Goal: Navigation & Orientation: Find specific page/section

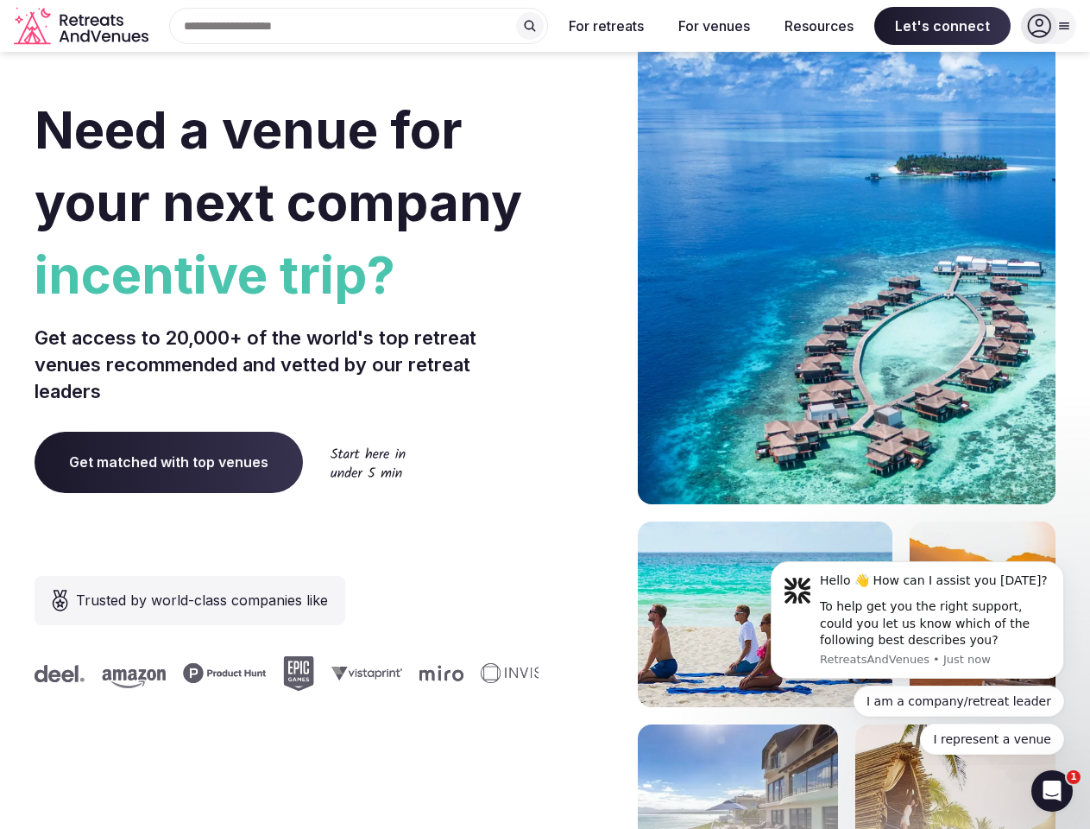
click at [545, 414] on div "Need a venue for your next company incentive trip? Get access to 20,000+ of the…" at bounding box center [545, 517] width 1021 height 1040
click at [359, 26] on div "Search Popular Destinations [GEOGRAPHIC_DATA], [GEOGRAPHIC_DATA] [GEOGRAPHIC_DA…" at bounding box center [351, 26] width 393 height 36
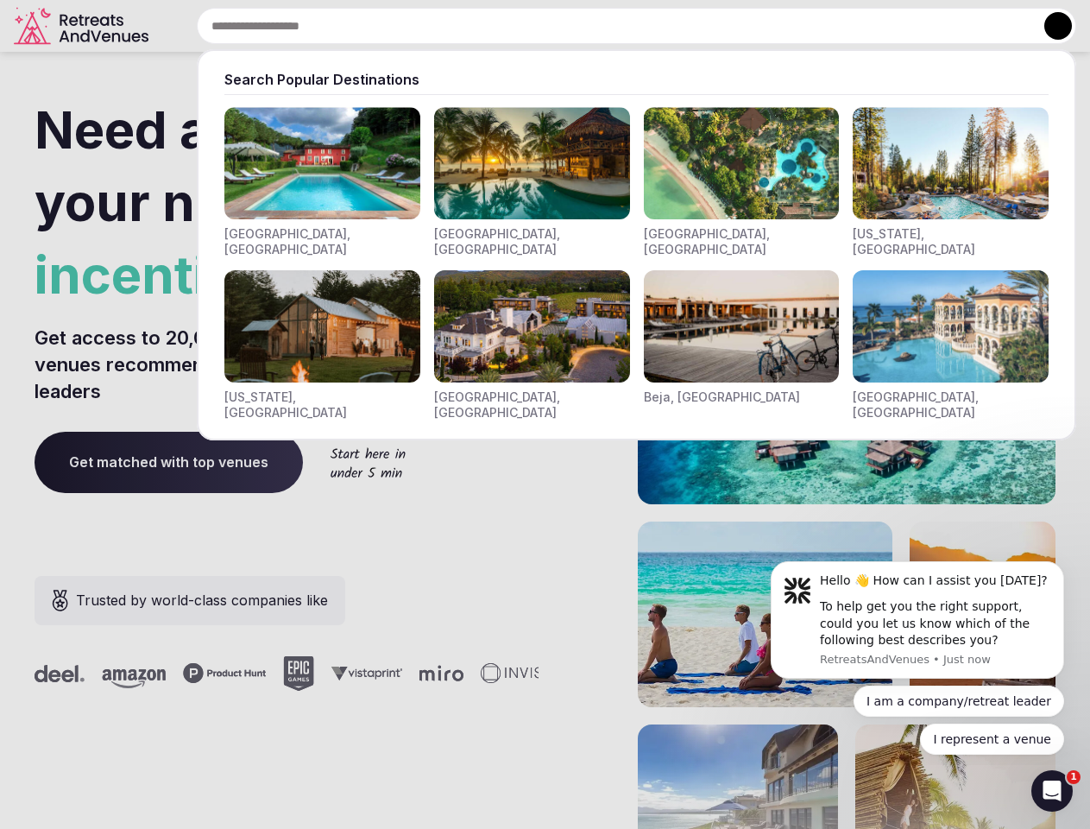
click at [530, 26] on input "text" at bounding box center [637, 26] width 880 height 36
click at [607, 26] on input "text" at bounding box center [637, 26] width 880 height 36
click at [714, 26] on input "text" at bounding box center [637, 26] width 880 height 36
click at [819, 26] on input "text" at bounding box center [637, 26] width 880 height 36
click at [943, 26] on input "text" at bounding box center [637, 26] width 880 height 36
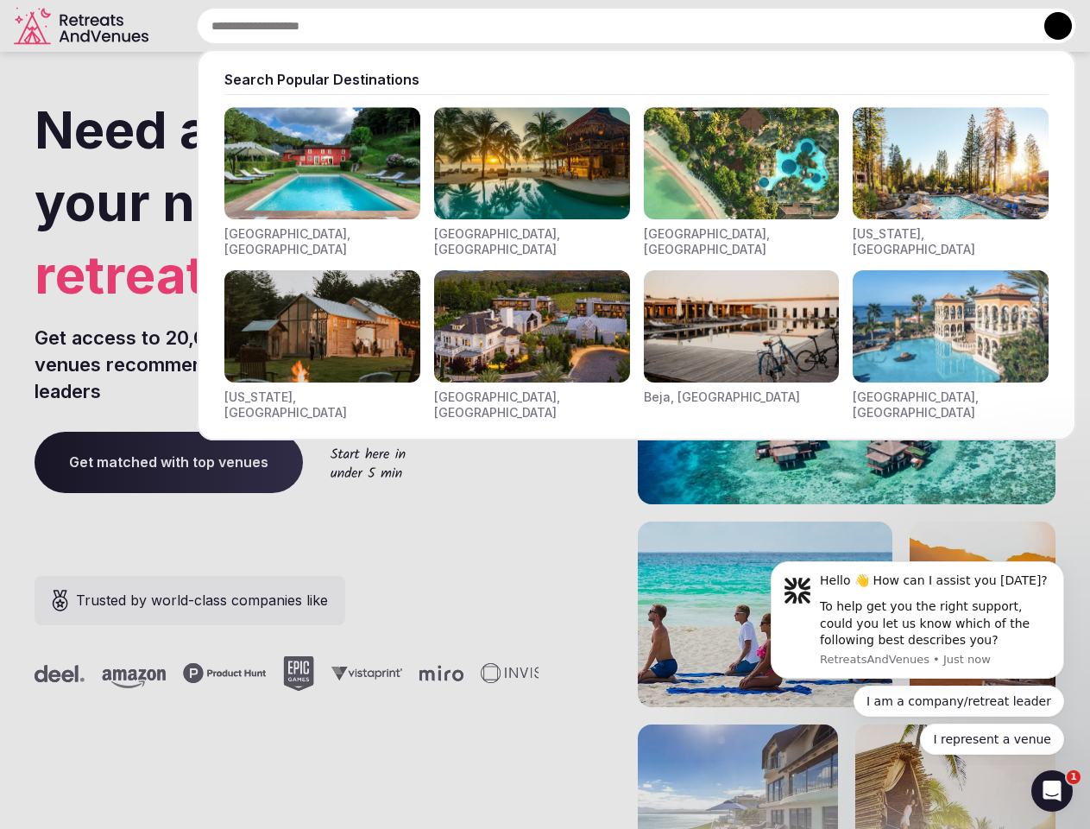
click at [1049, 26] on button at bounding box center [1059, 26] width 28 height 28
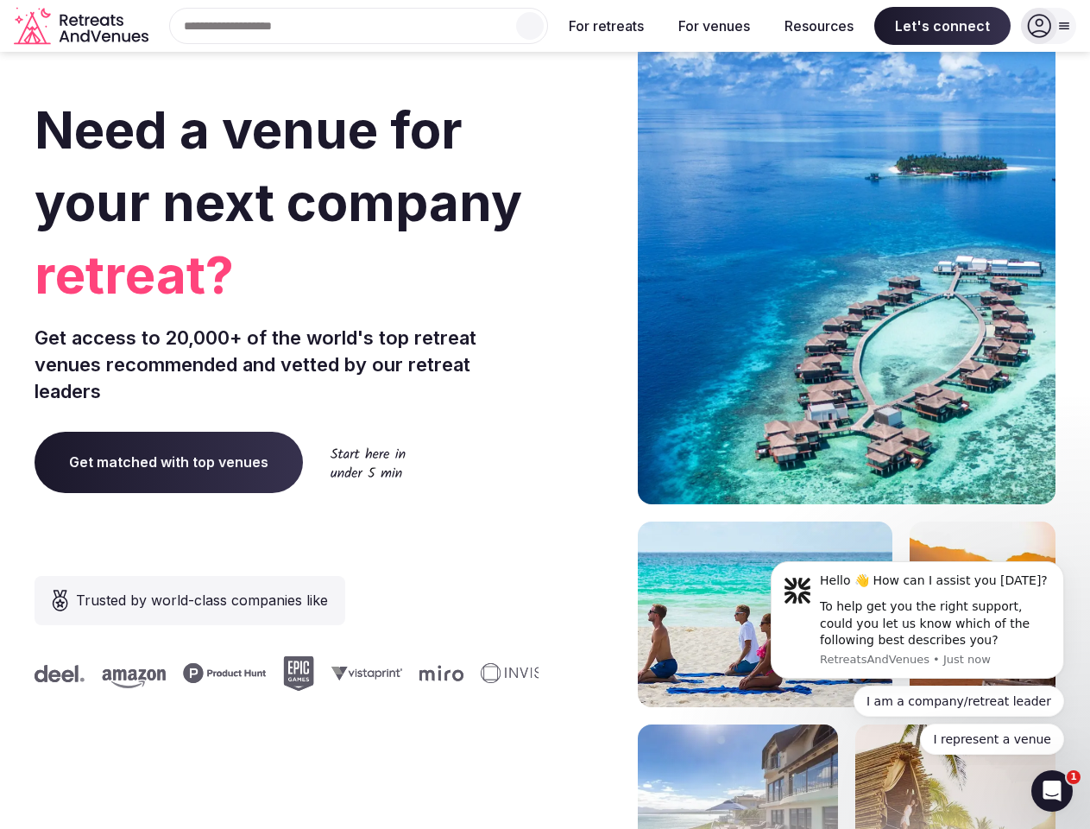
click at [918, 620] on div "To help get you the right support, could you let us know which of the following…" at bounding box center [935, 623] width 231 height 51
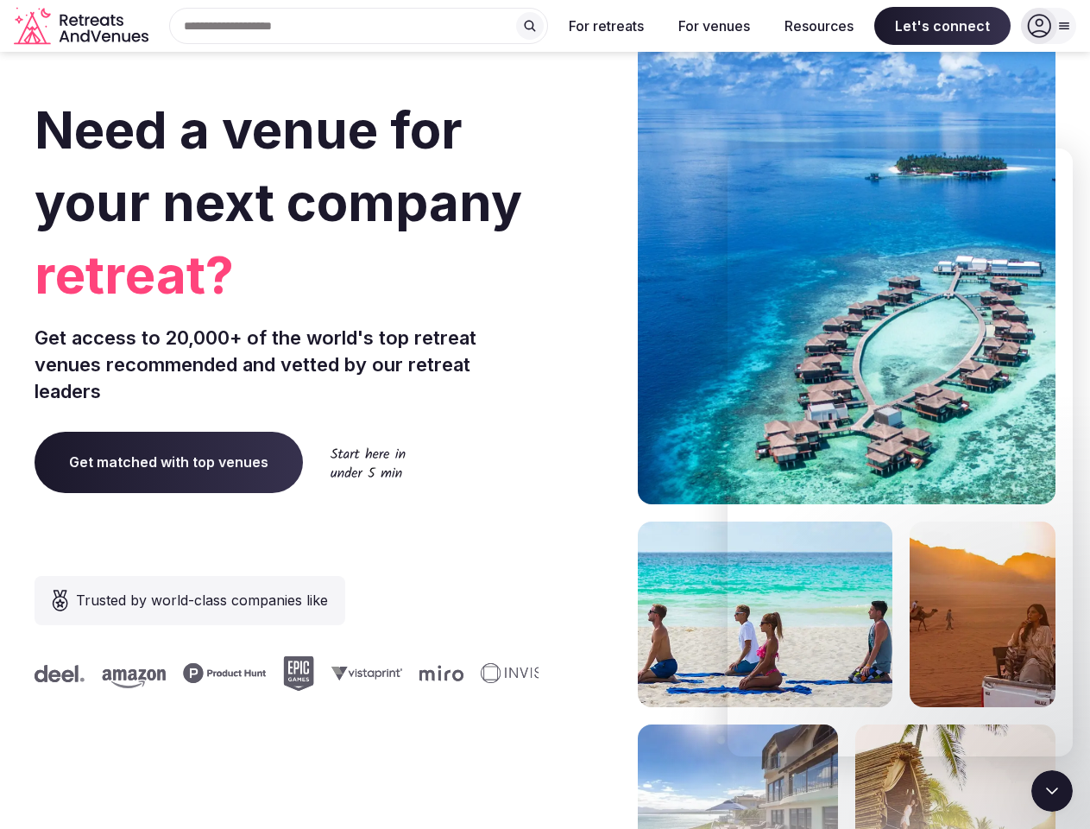
click at [1068, 566] on section "Need a venue for your next company retreat? Get access to 20,000+ of the world'…" at bounding box center [545, 517] width 1090 height 1040
